Goal: Information Seeking & Learning: Learn about a topic

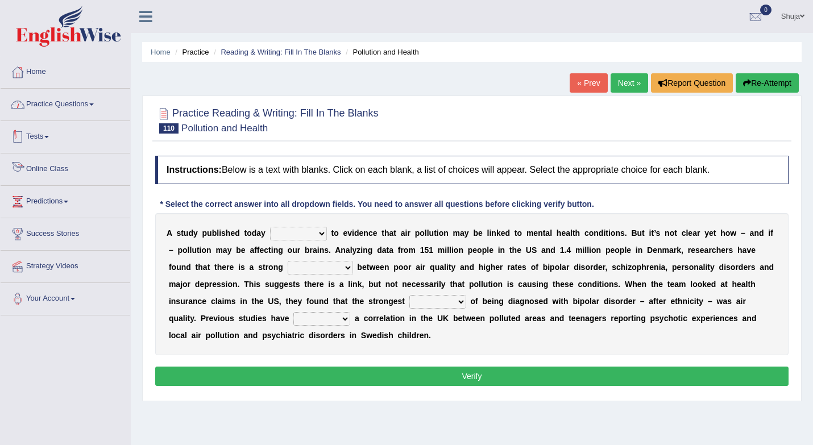
click at [87, 115] on link "Practice Questions" at bounding box center [66, 103] width 130 height 28
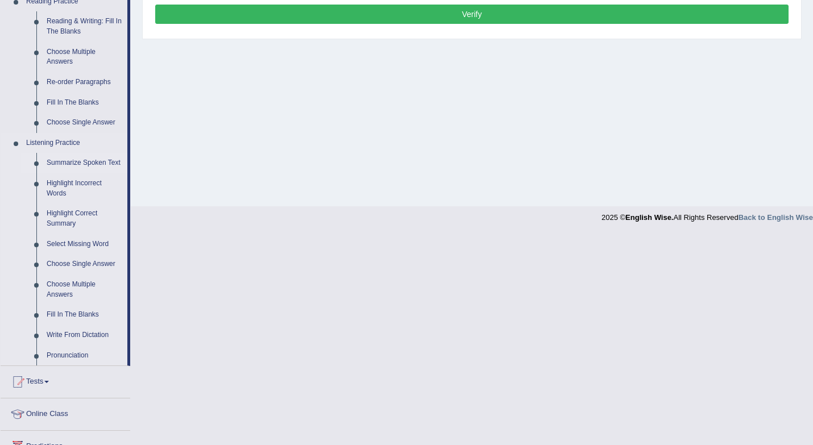
scroll to position [363, 0]
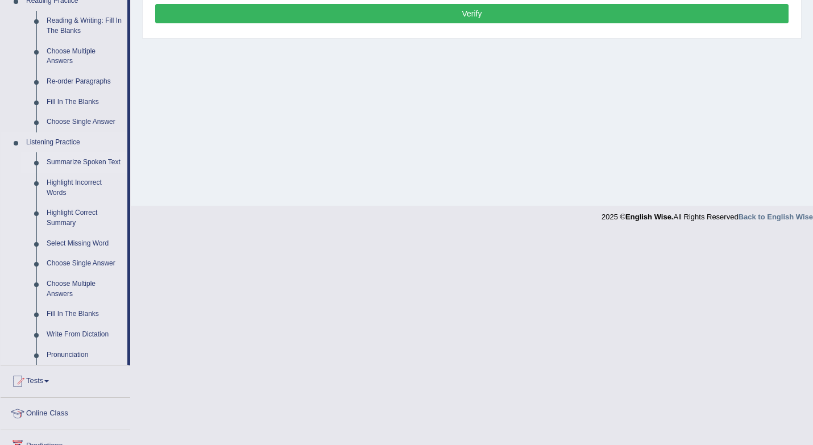
click at [53, 163] on link "Summarize Spoken Text" at bounding box center [85, 162] width 86 height 20
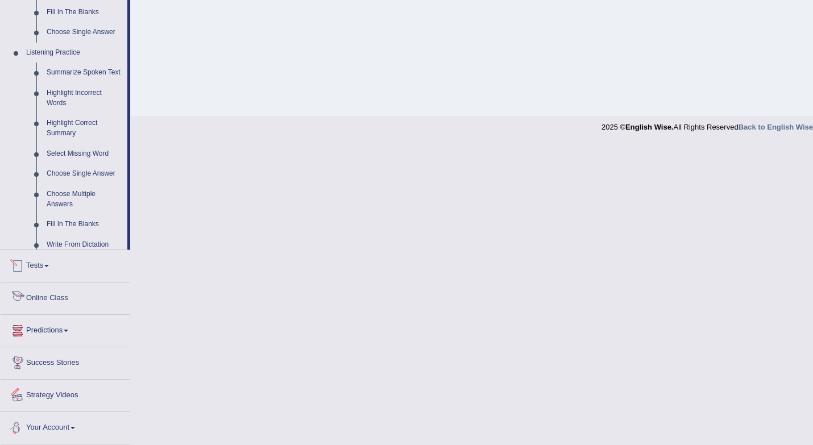
scroll to position [329, 0]
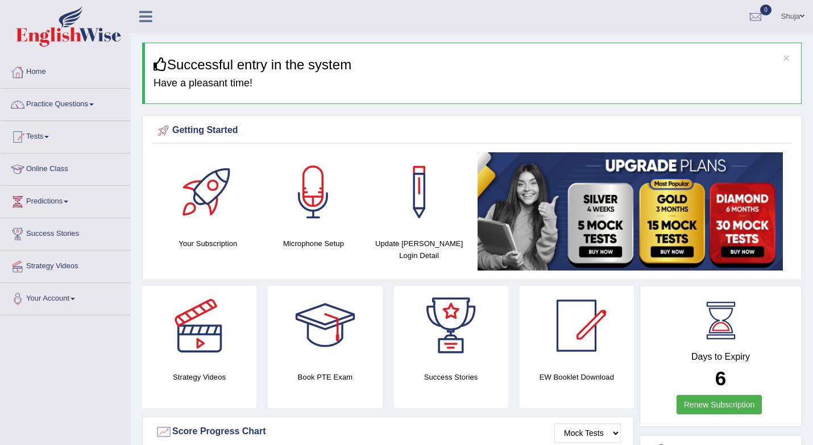
click at [417, 201] on div at bounding box center [419, 192] width 80 height 80
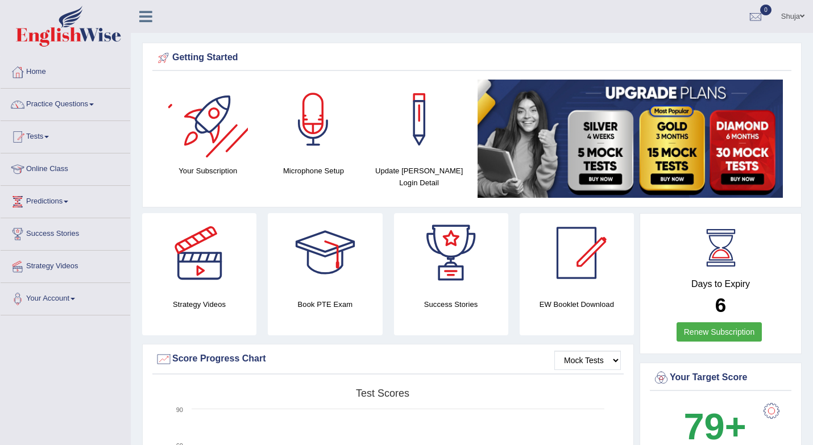
click at [213, 153] on div at bounding box center [208, 120] width 80 height 80
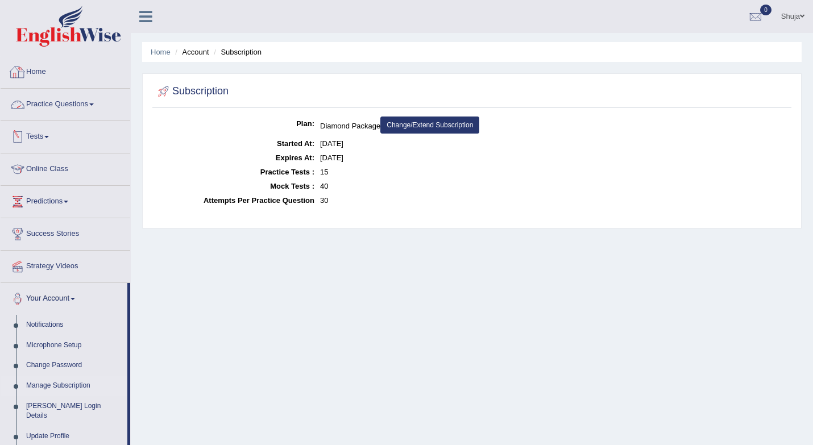
click at [56, 106] on link "Practice Questions" at bounding box center [66, 103] width 130 height 28
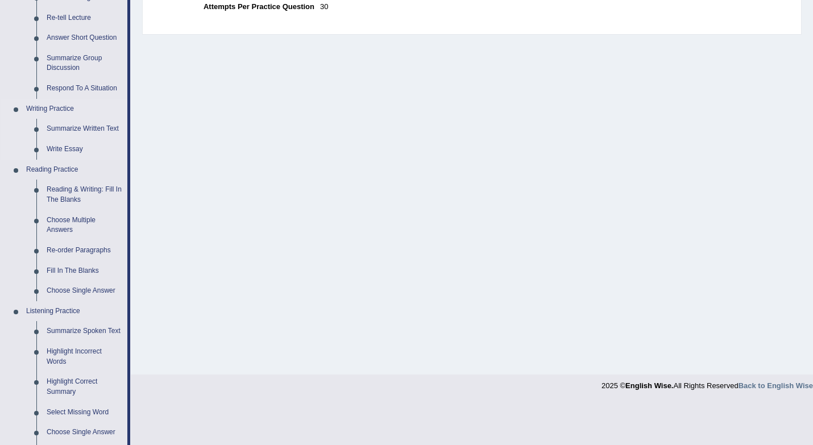
scroll to position [197, 0]
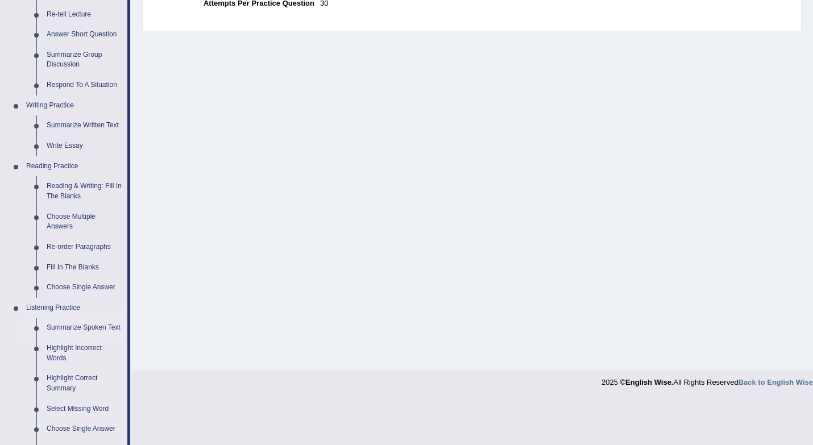
click at [64, 332] on link "Summarize Spoken Text" at bounding box center [85, 328] width 86 height 20
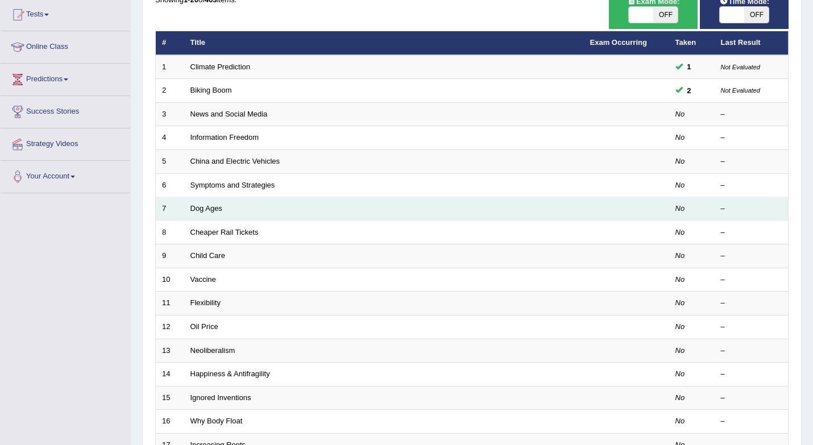
scroll to position [163, 0]
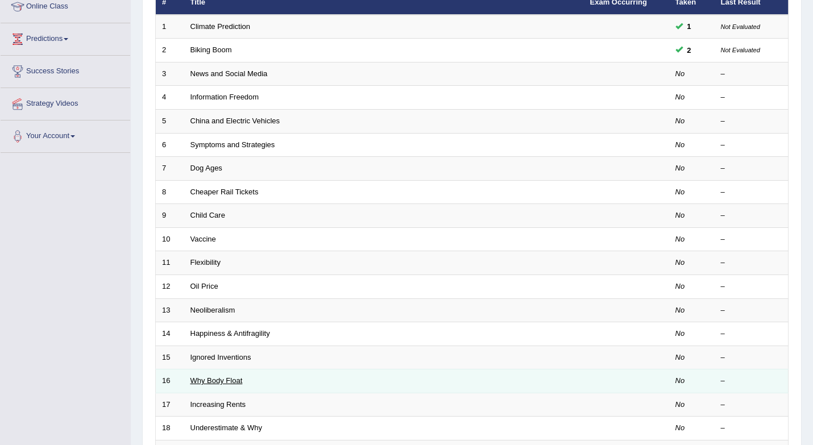
click at [215, 382] on link "Why Body Float" at bounding box center [217, 381] width 52 height 9
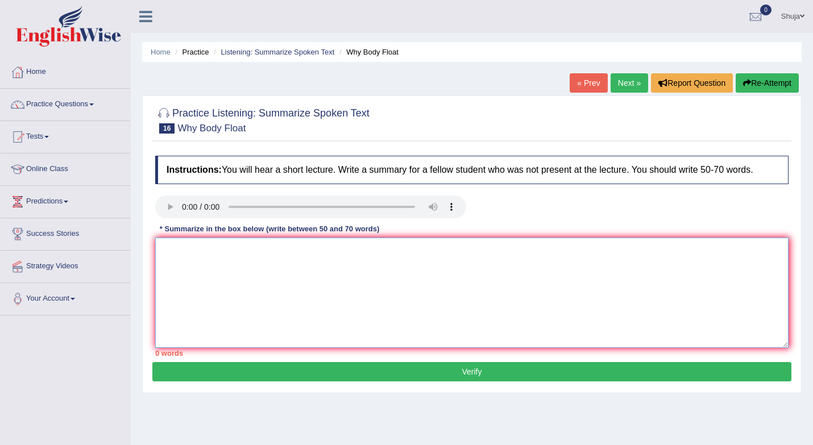
click at [222, 263] on textarea at bounding box center [472, 293] width 634 height 110
